Goal: Transaction & Acquisition: Purchase product/service

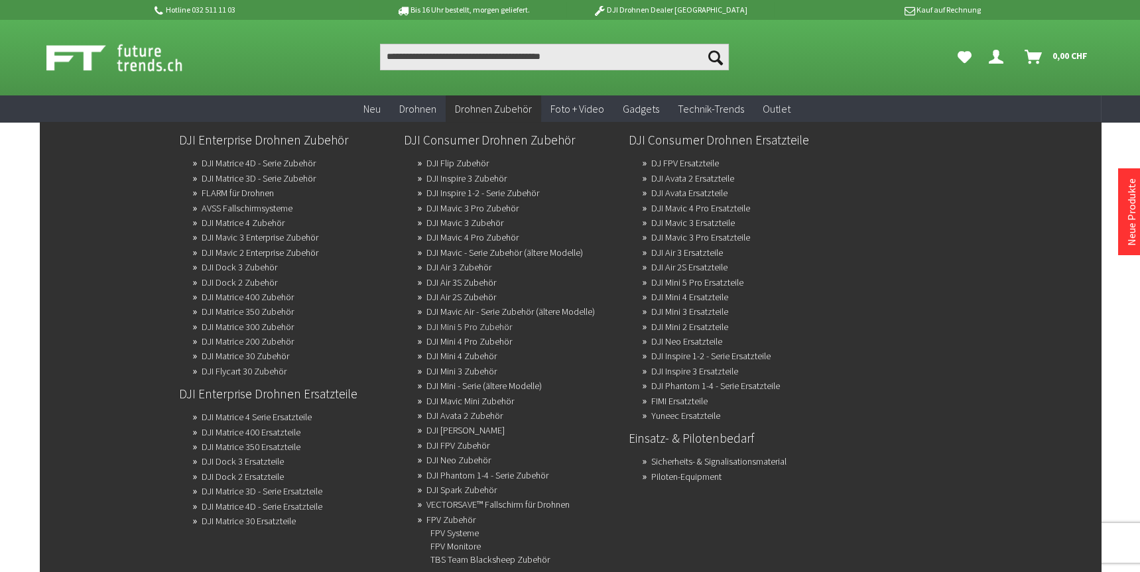
click at [508, 322] on link "DJI Mini 5 Pro Zubehör" at bounding box center [469, 327] width 86 height 19
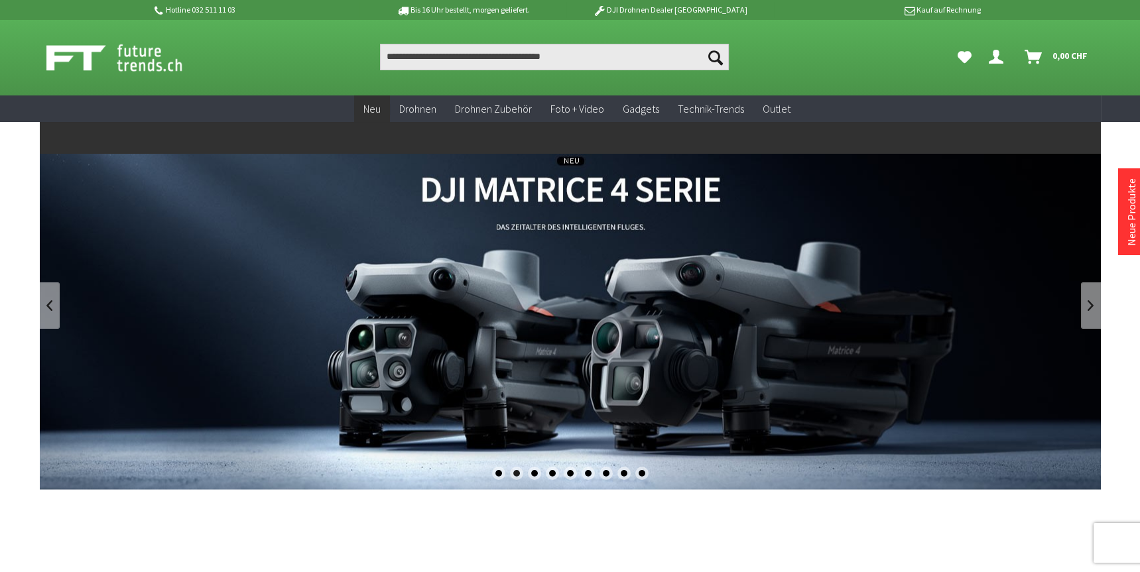
click at [374, 103] on span "Neu" at bounding box center [371, 108] width 17 height 13
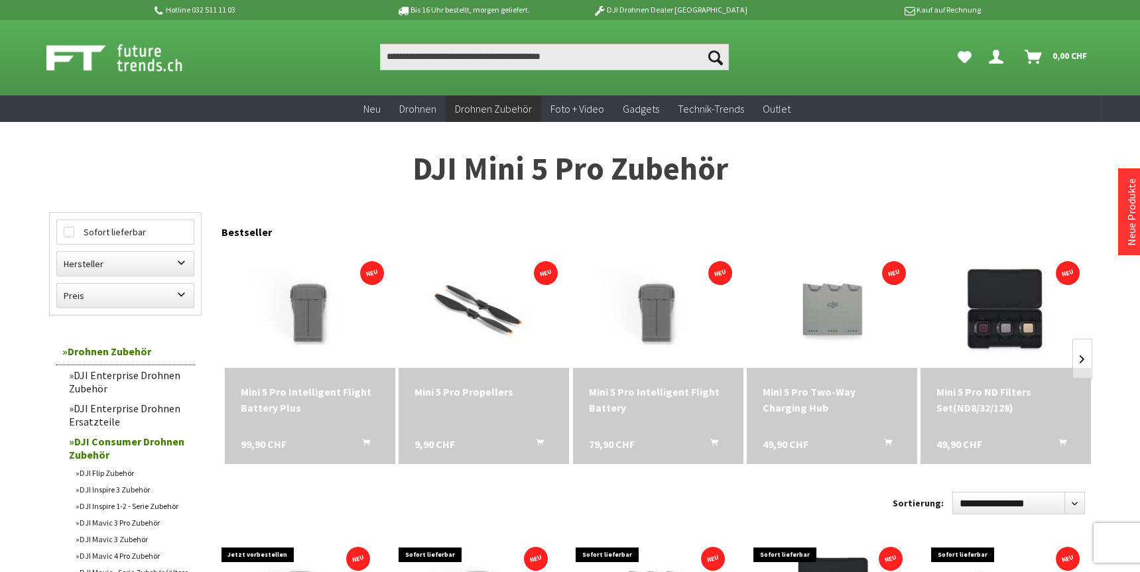
click at [298, 387] on div "Mini 5 Pro Intelligent Flight Battery Plus" at bounding box center [310, 400] width 139 height 32
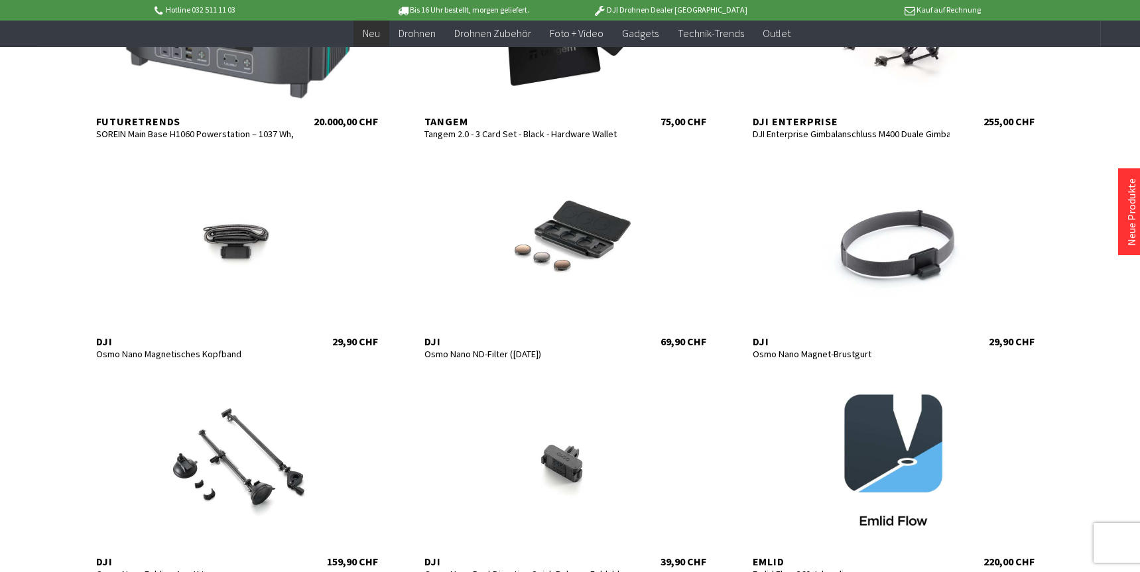
scroll to position [597, 0]
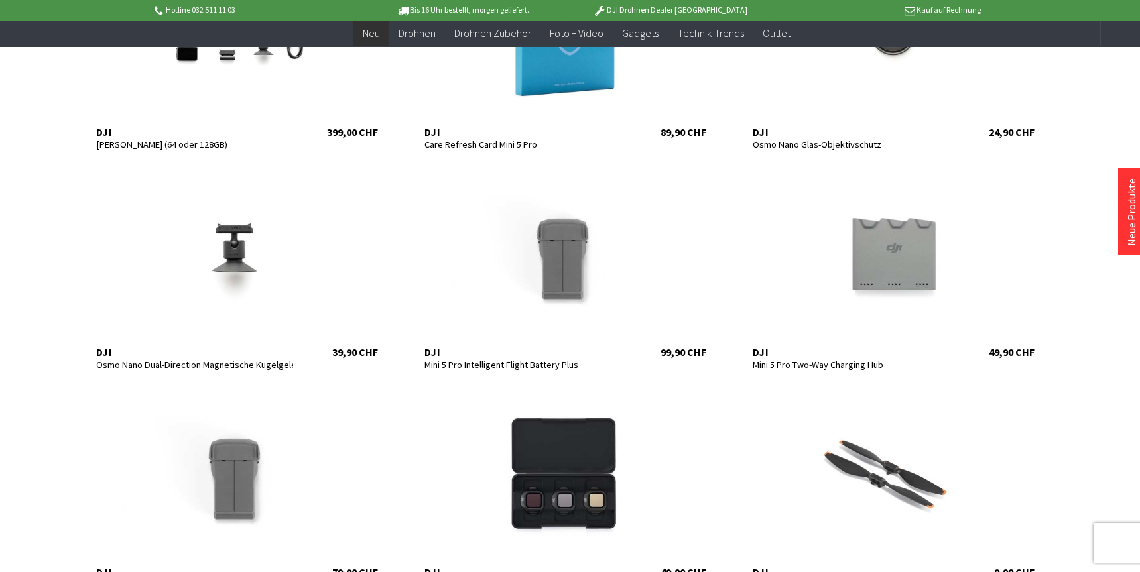
scroll to position [1459, 0]
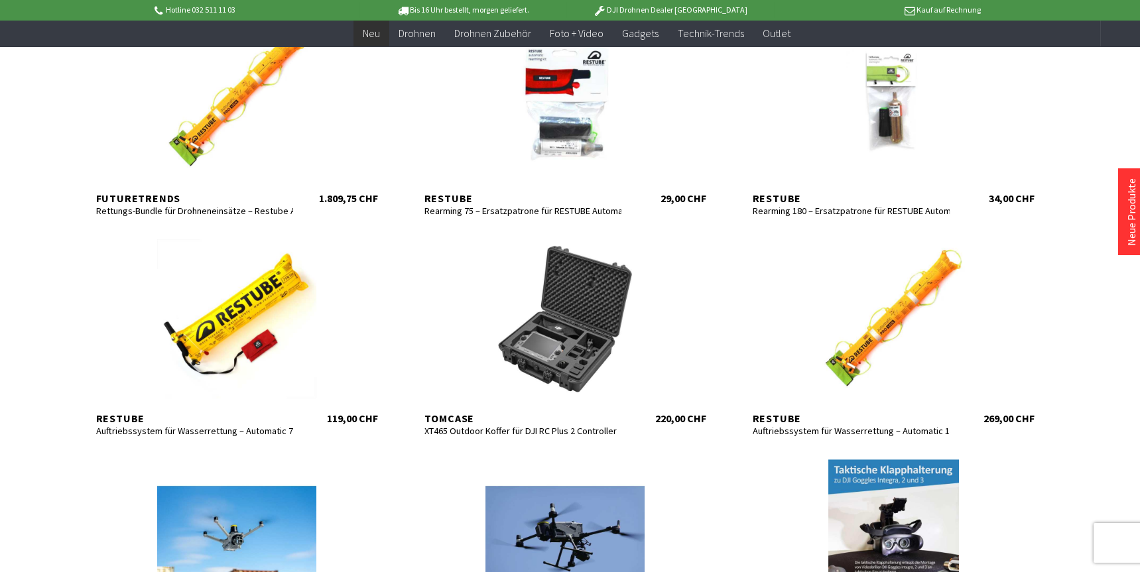
scroll to position [2122, 0]
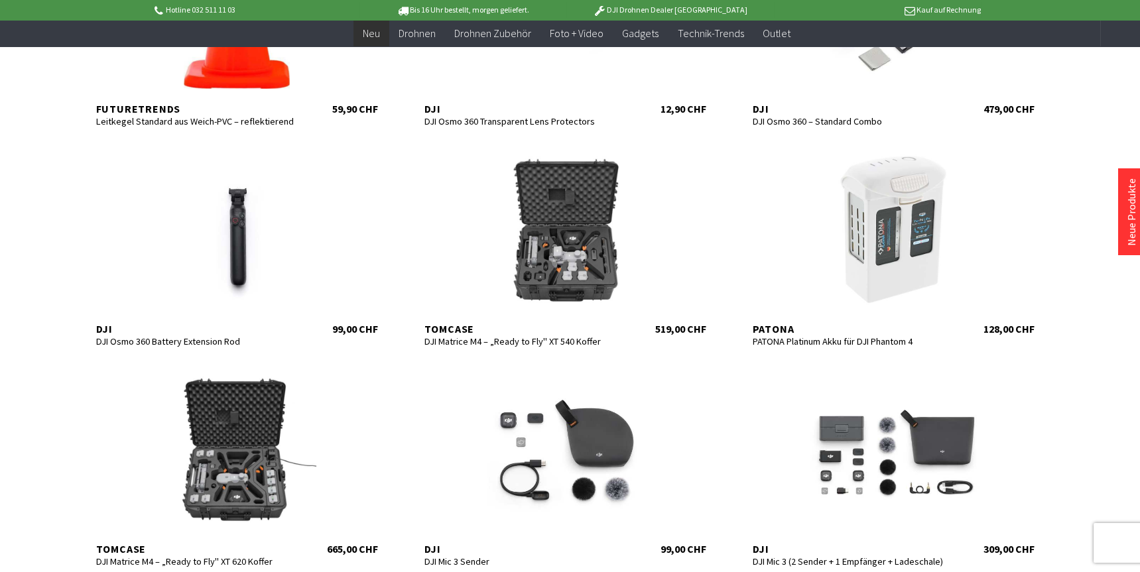
scroll to position [3249, 0]
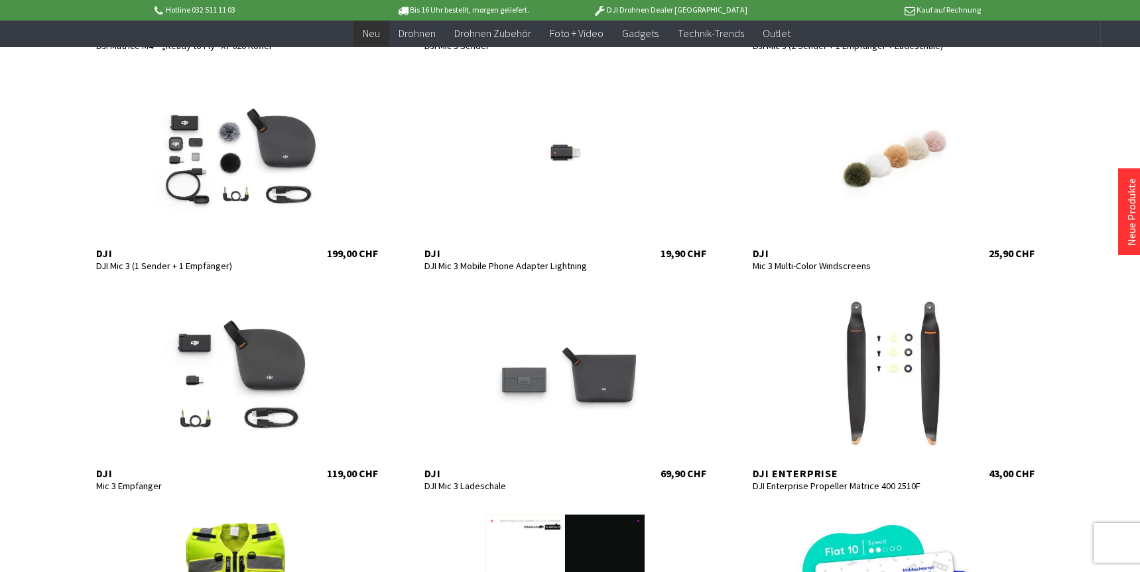
scroll to position [3846, 0]
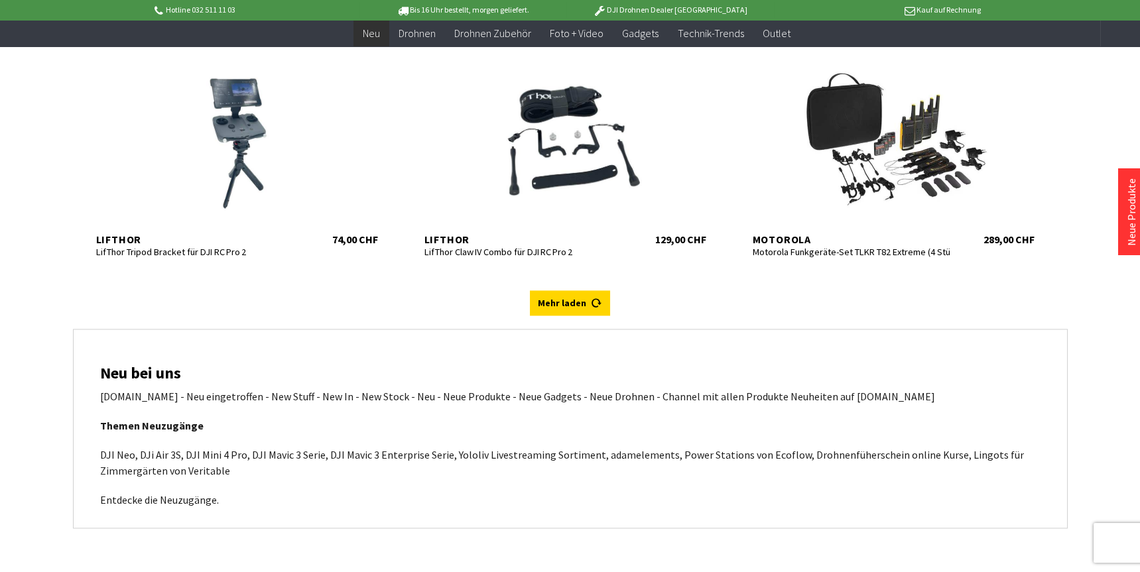
scroll to position [5305, 0]
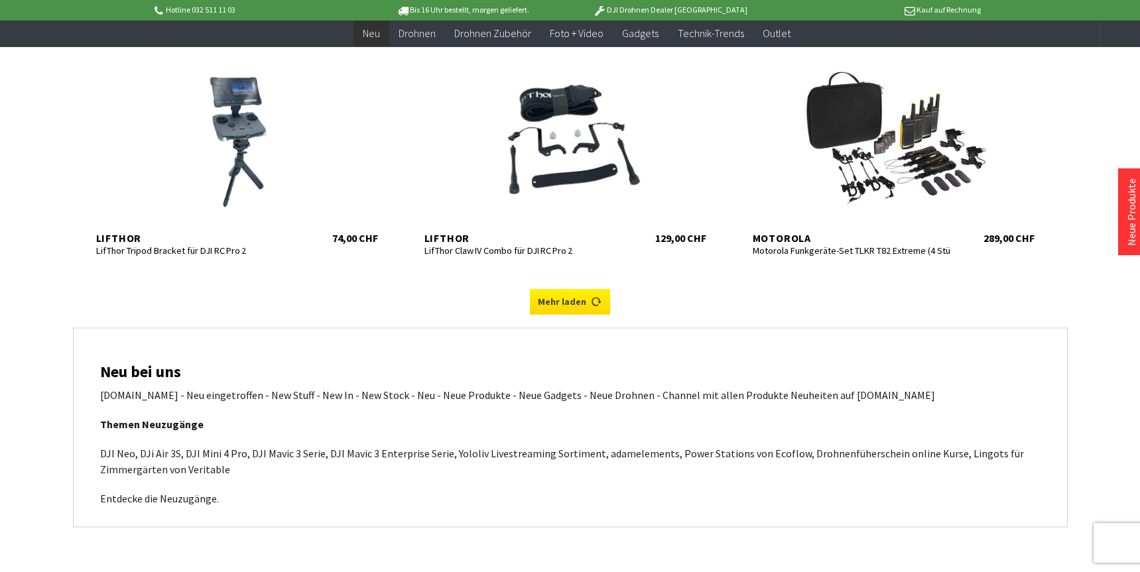
click at [584, 305] on link "Mehr laden" at bounding box center [570, 301] width 80 height 25
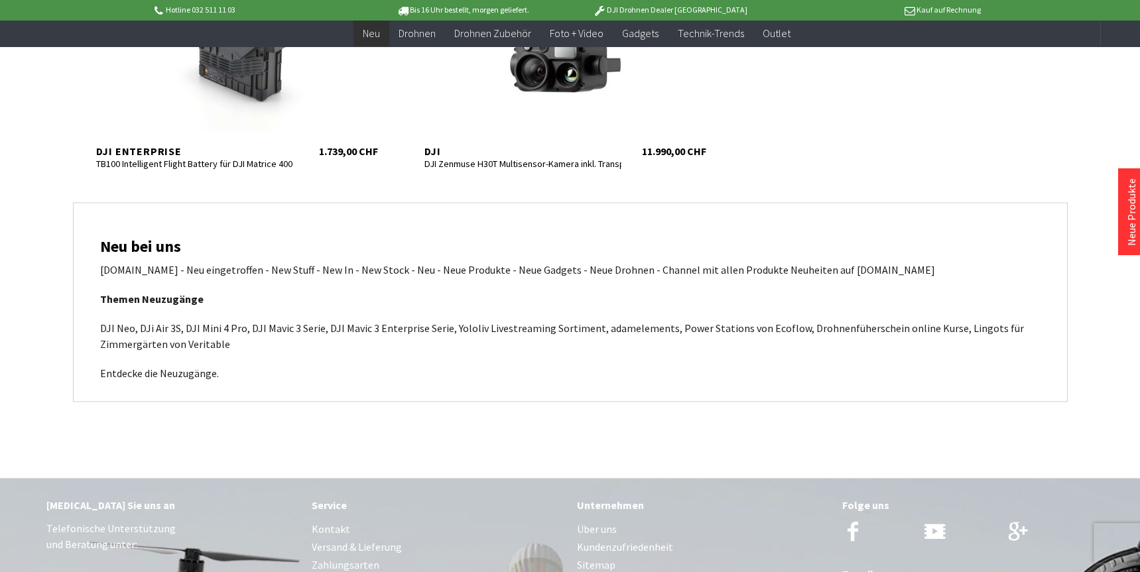
scroll to position [5835, 0]
